Goal: Task Accomplishment & Management: Manage account settings

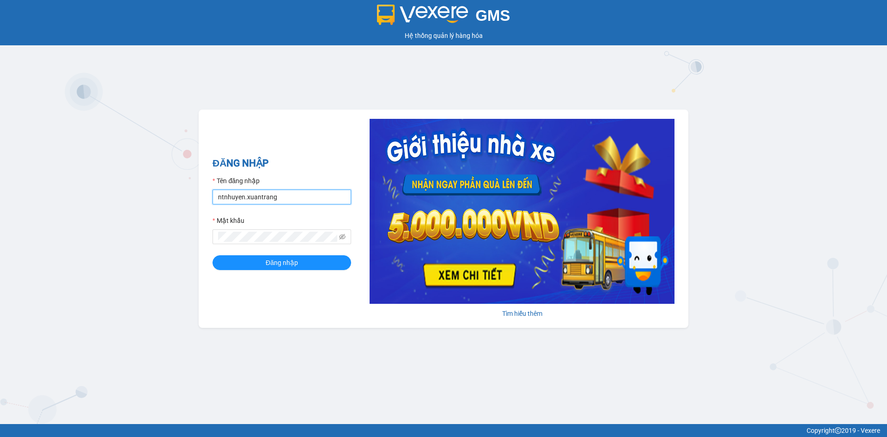
click at [268, 194] on input "ntnhuyen.xuantrang" at bounding box center [282, 197] width 139 height 15
click at [282, 199] on input "ntnhuyen.xuantrang" at bounding box center [282, 197] width 139 height 15
type input "dttoan.xuantrang"
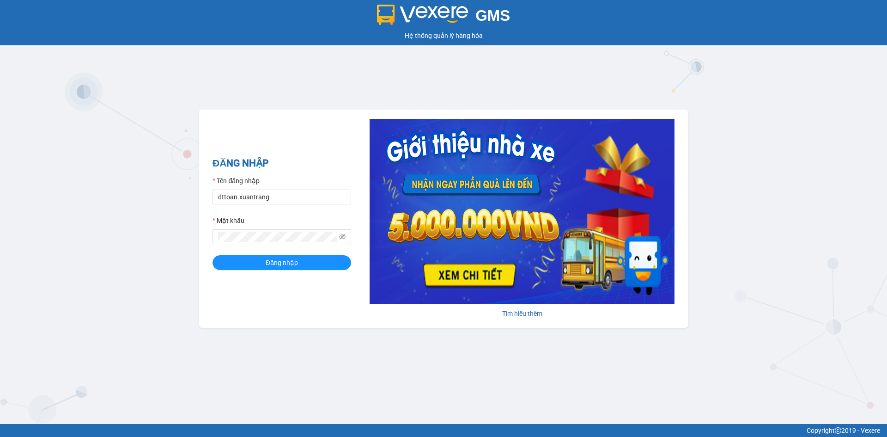
click at [267, 245] on form "Tên đăng nhập dttoan.xuantrang Mật khẩu Đăng nhập" at bounding box center [282, 223] width 139 height 94
click at [213, 255] on button "Đăng nhập" at bounding box center [282, 262] width 139 height 15
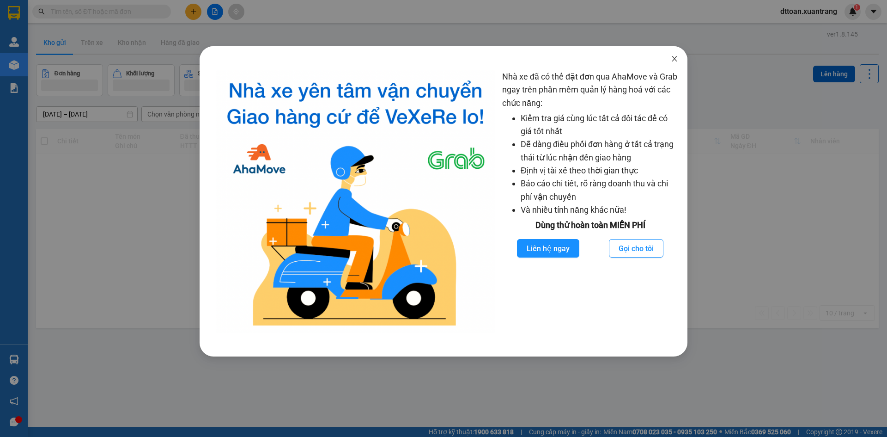
click at [670, 60] on span "Close" at bounding box center [675, 59] width 26 height 26
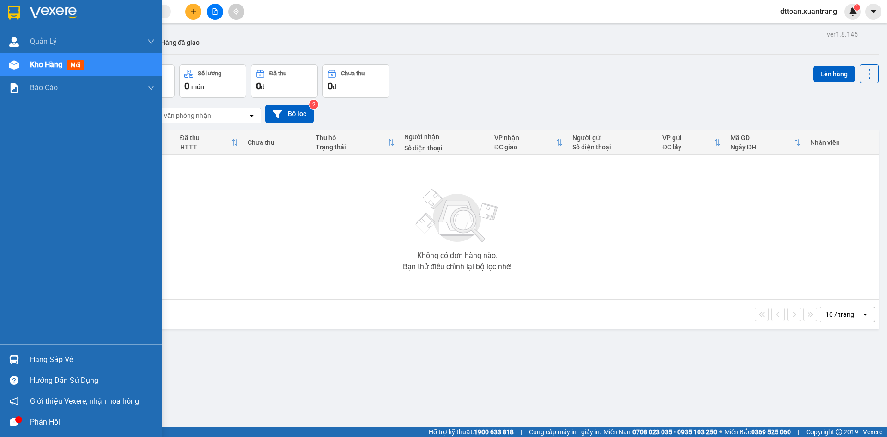
drag, startPoint x: 45, startPoint y: 20, endPoint x: 108, endPoint y: 10, distance: 63.6
click at [45, 19] on div at bounding box center [81, 15] width 162 height 30
